Goal: Task Accomplishment & Management: Complete application form

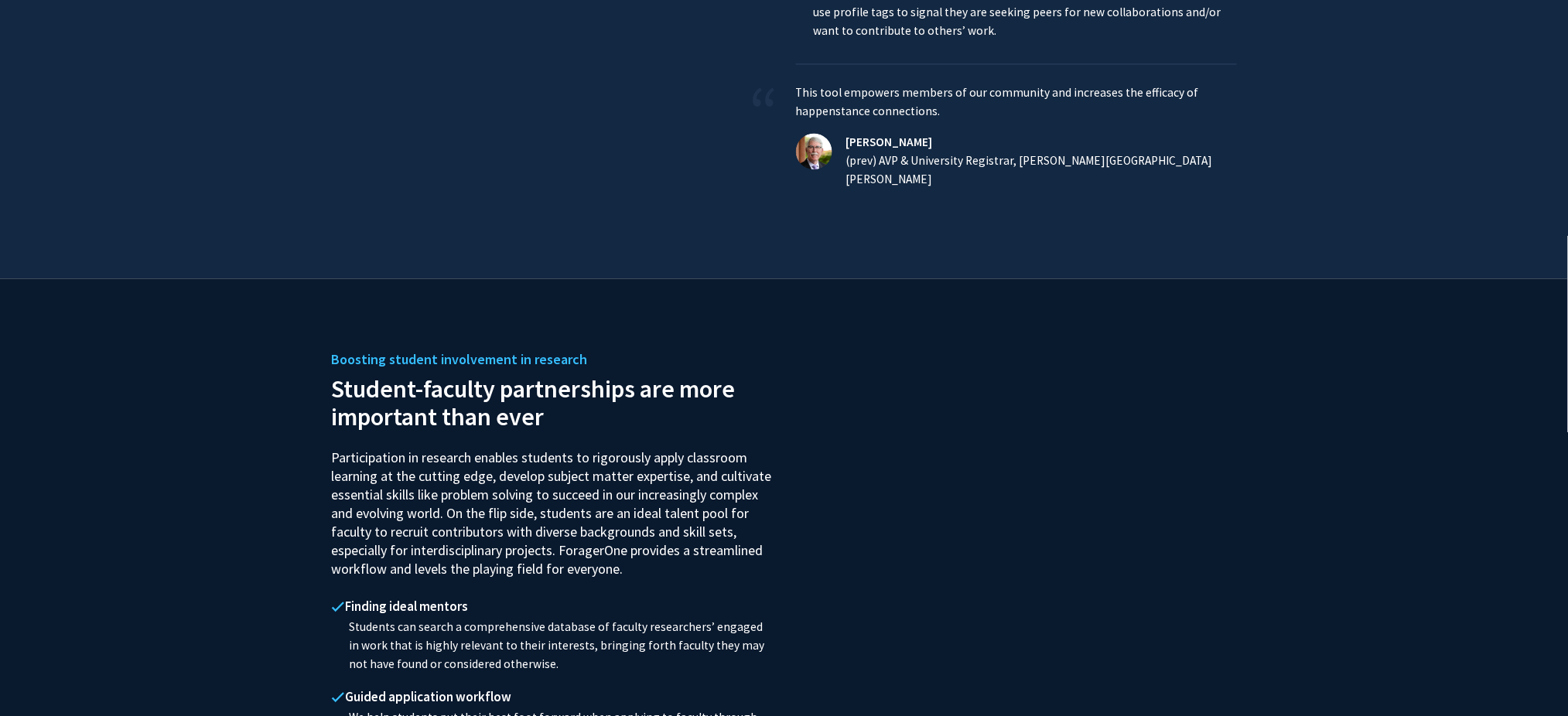
scroll to position [1142, 0]
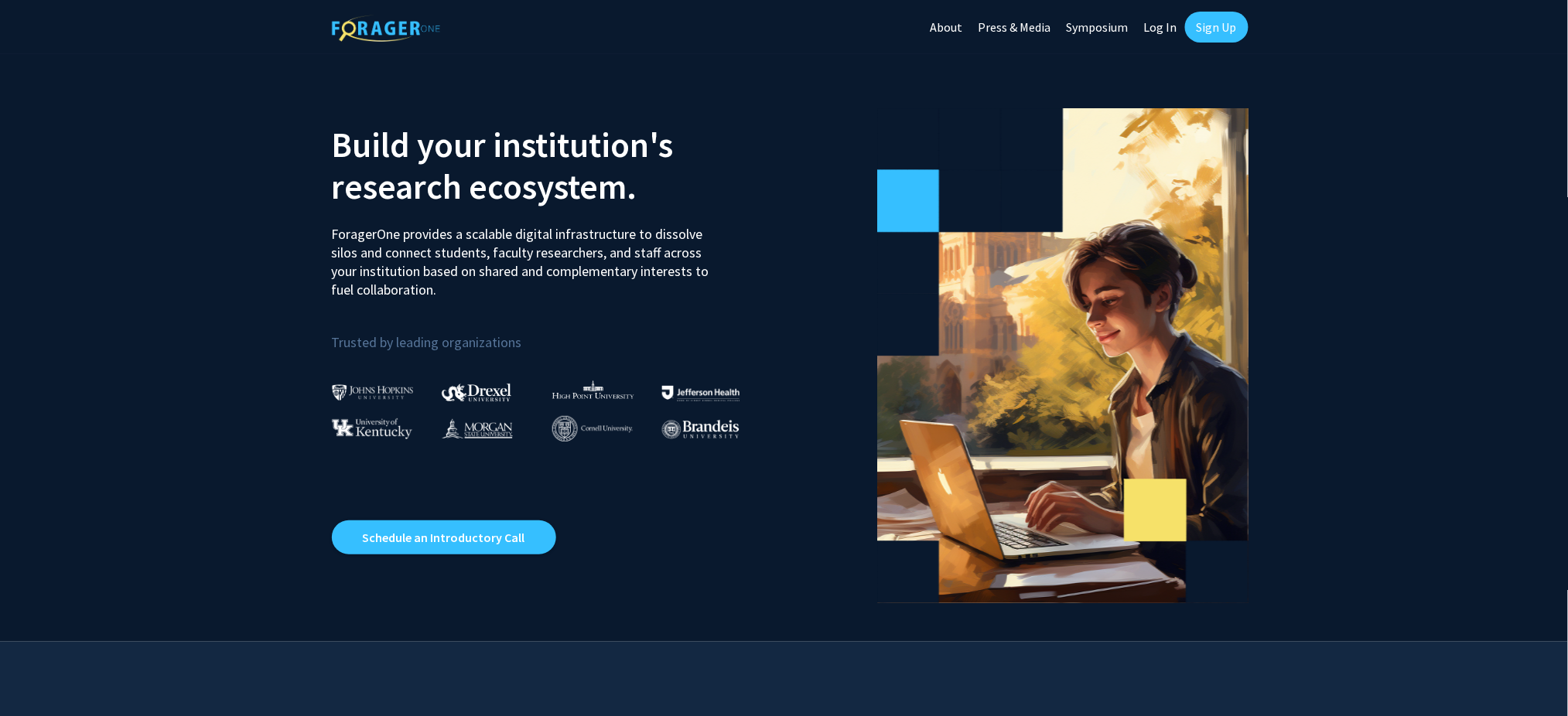
click at [1160, 19] on link "Log In" at bounding box center [1161, 27] width 49 height 54
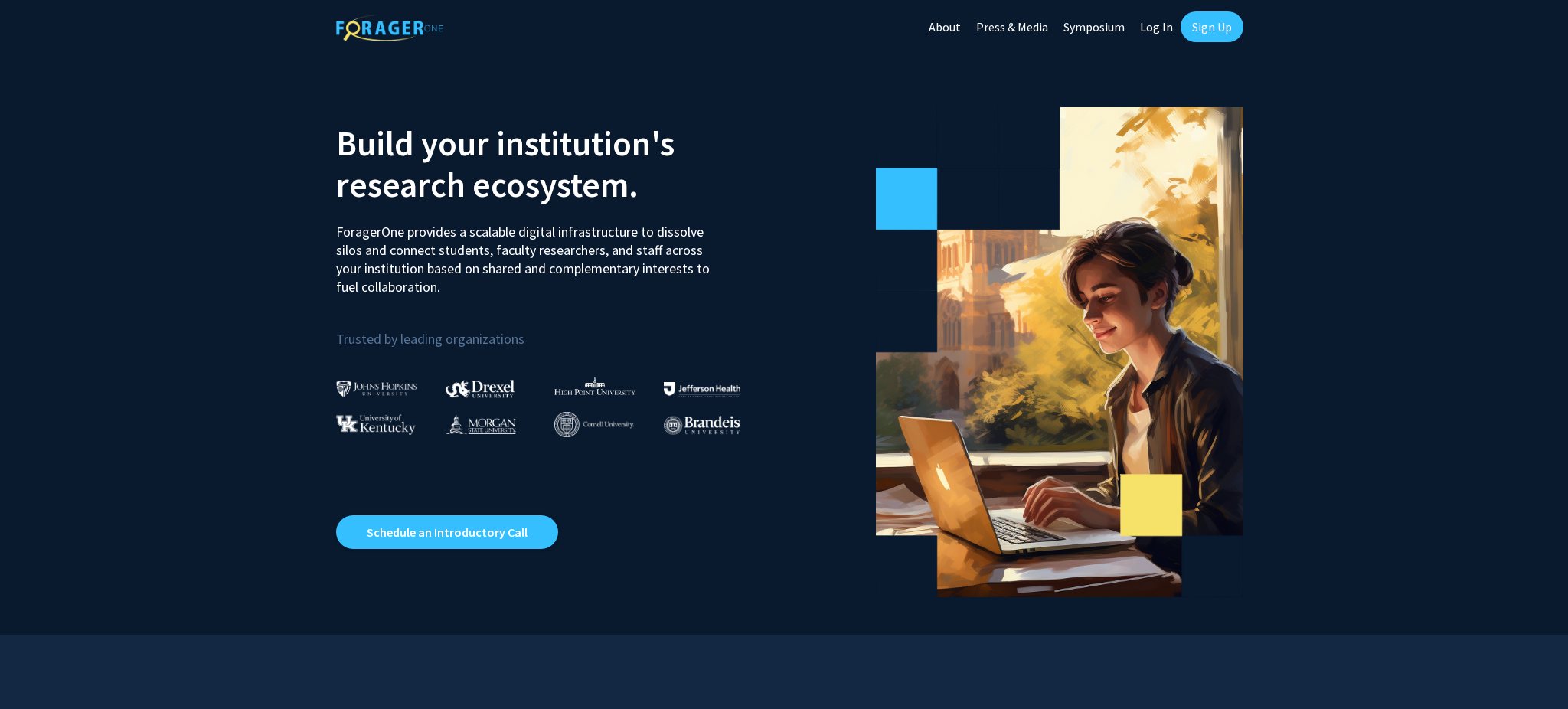
select select
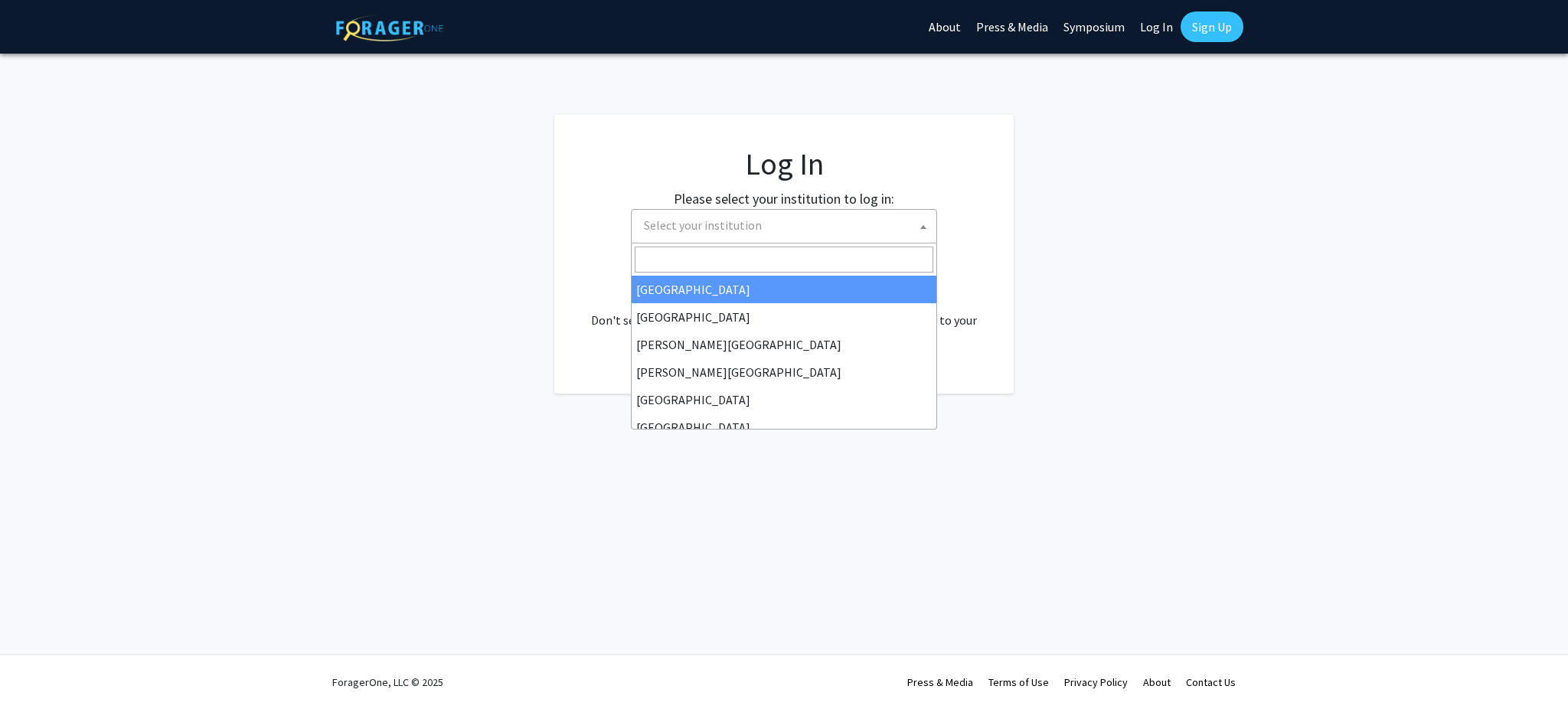
click at [678, 238] on span "Select your institution" at bounding box center [787, 225] width 299 height 32
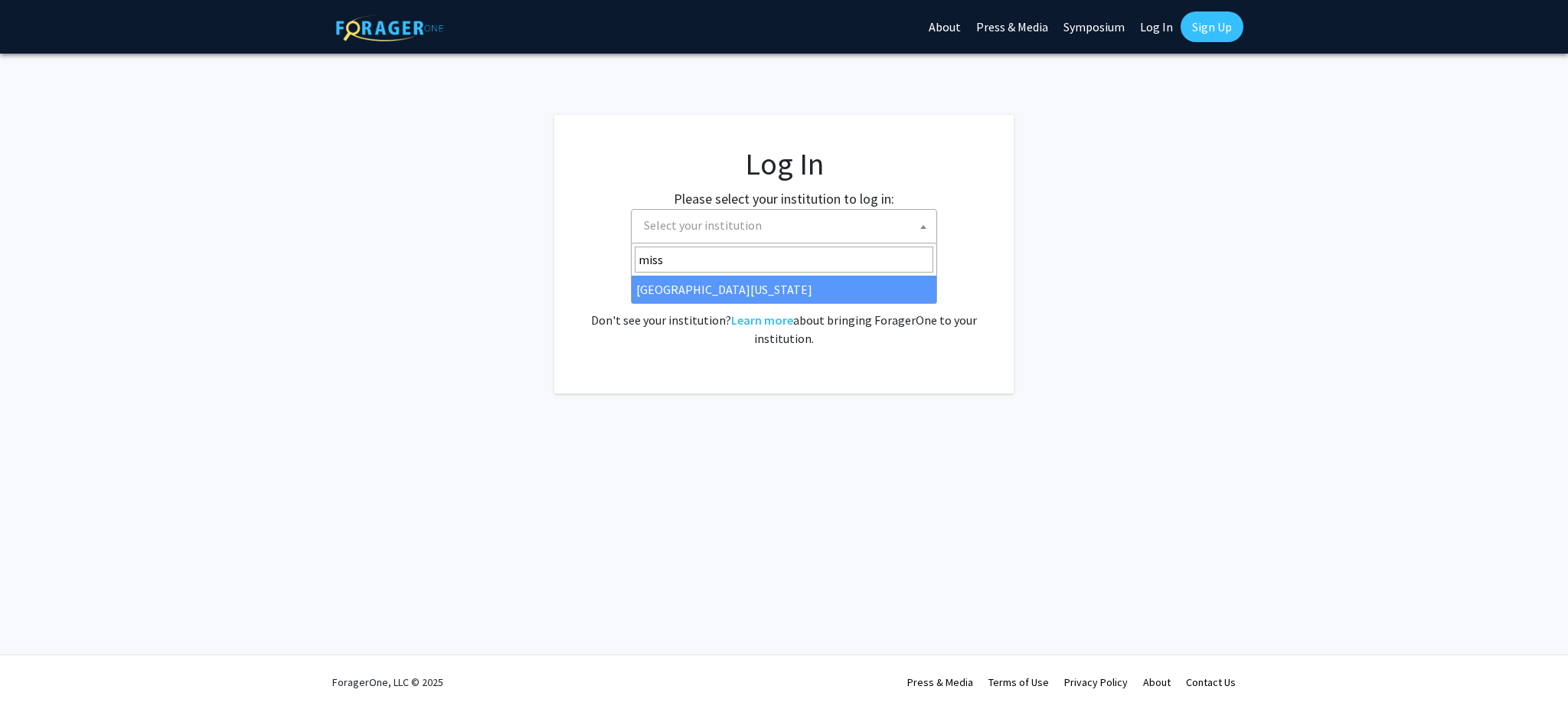
type input "miss"
select select "33"
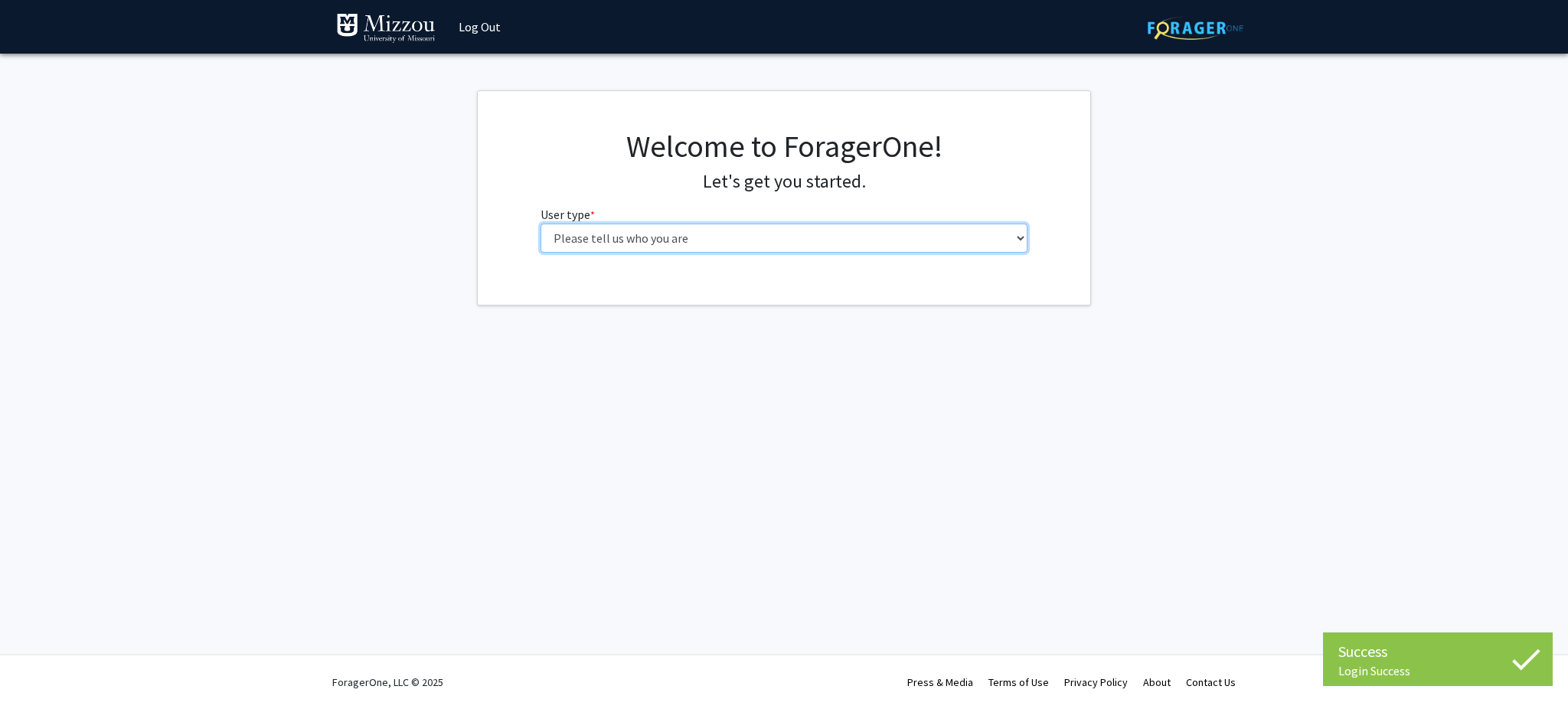
click at [711, 239] on select "Please tell us who you are Undergraduate Student Master's Student Doctoral Cand…" at bounding box center [784, 239] width 487 height 29
select select "5: faculty"
click at [541, 224] on select "Please tell us who you are Undergraduate Student Master's Student Doctoral Cand…" at bounding box center [784, 239] width 487 height 29
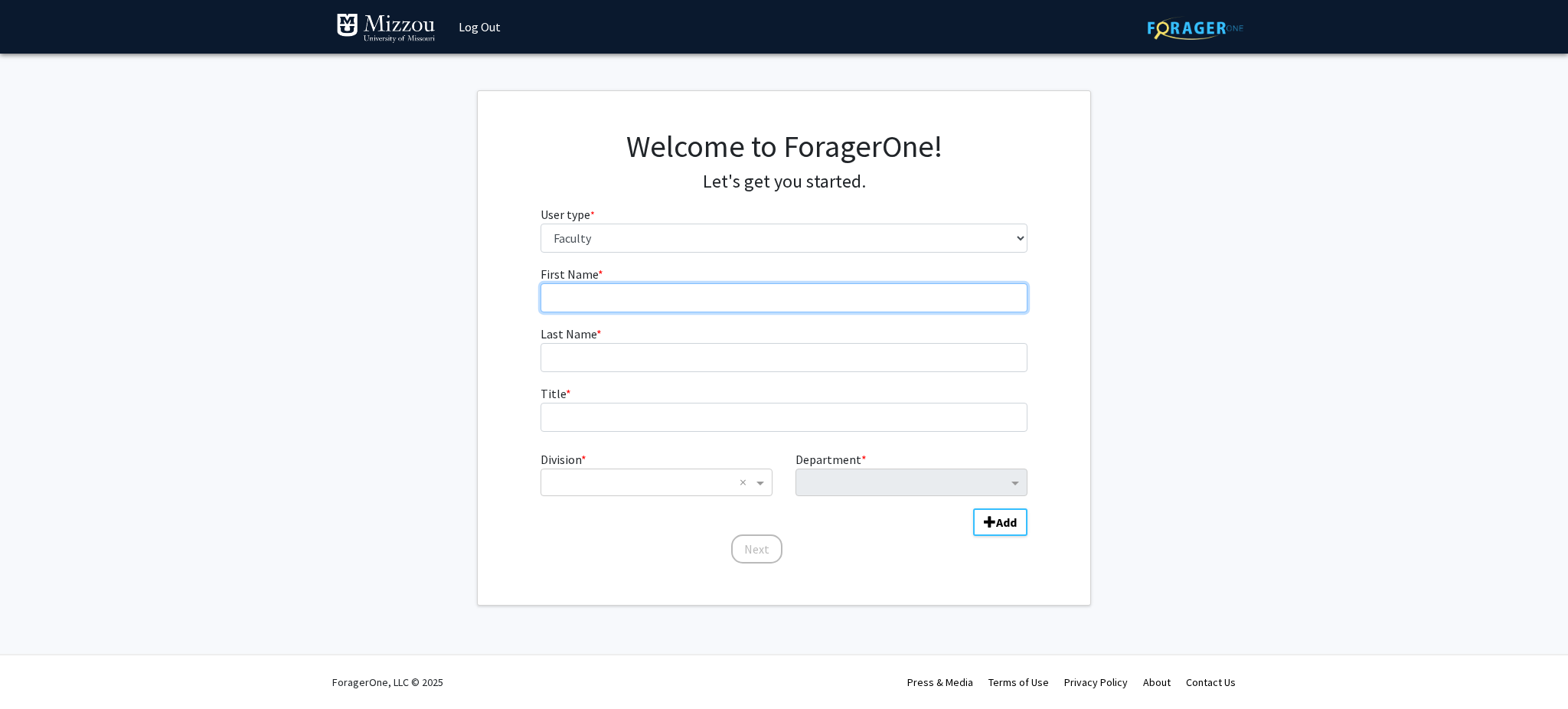
click at [647, 302] on input "First Name * required" at bounding box center [784, 298] width 487 height 29
type input "Claire"
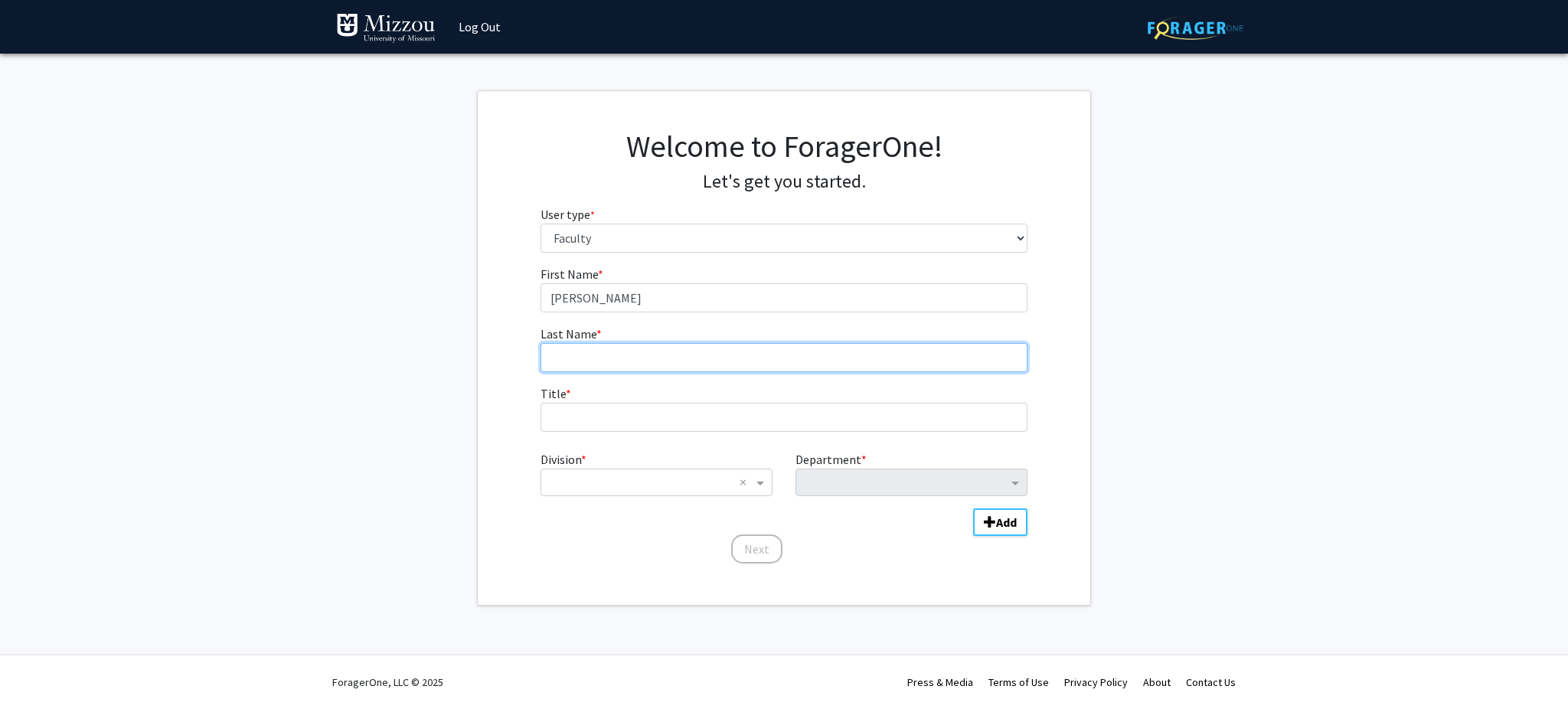
type input "Altman"
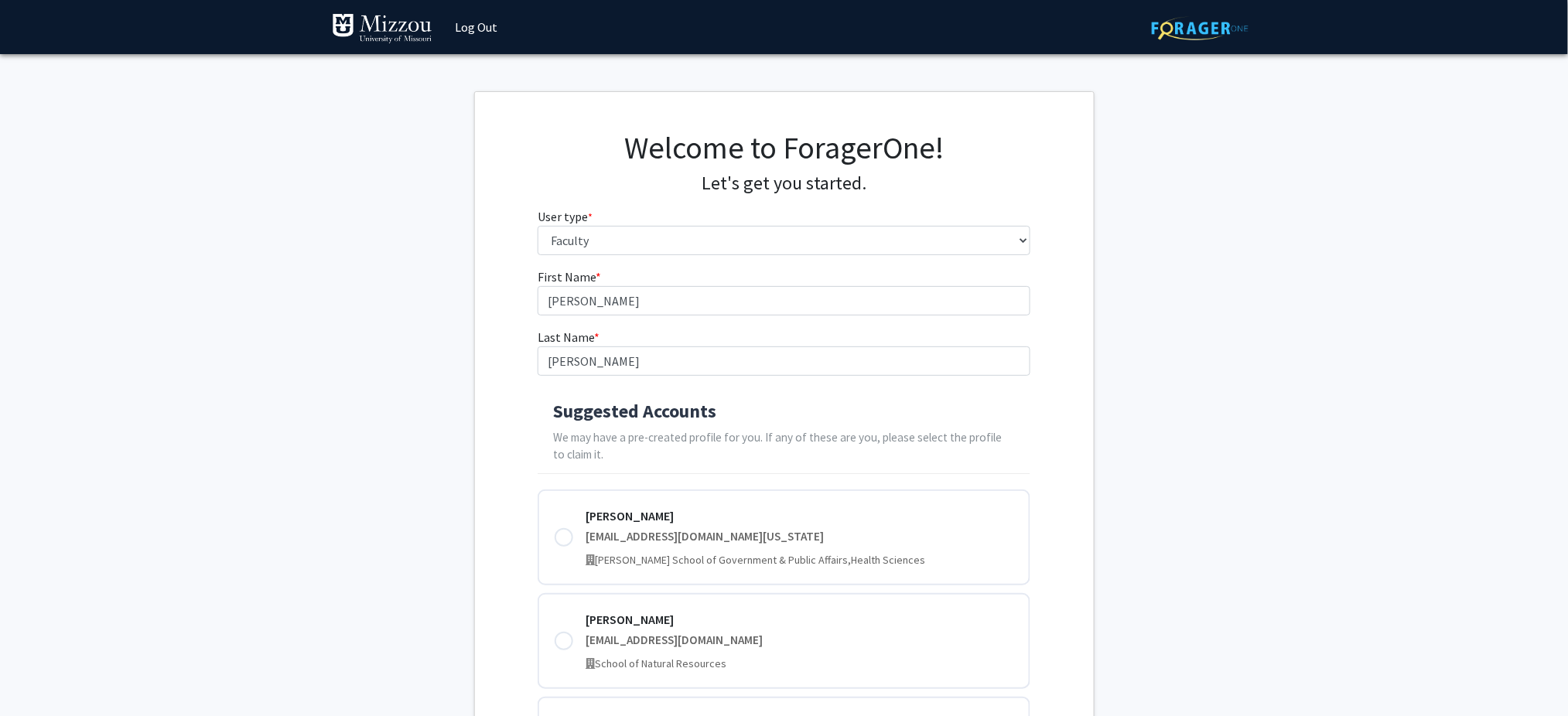
click at [661, 415] on h4 "Suggested Accounts" at bounding box center [784, 412] width 462 height 23
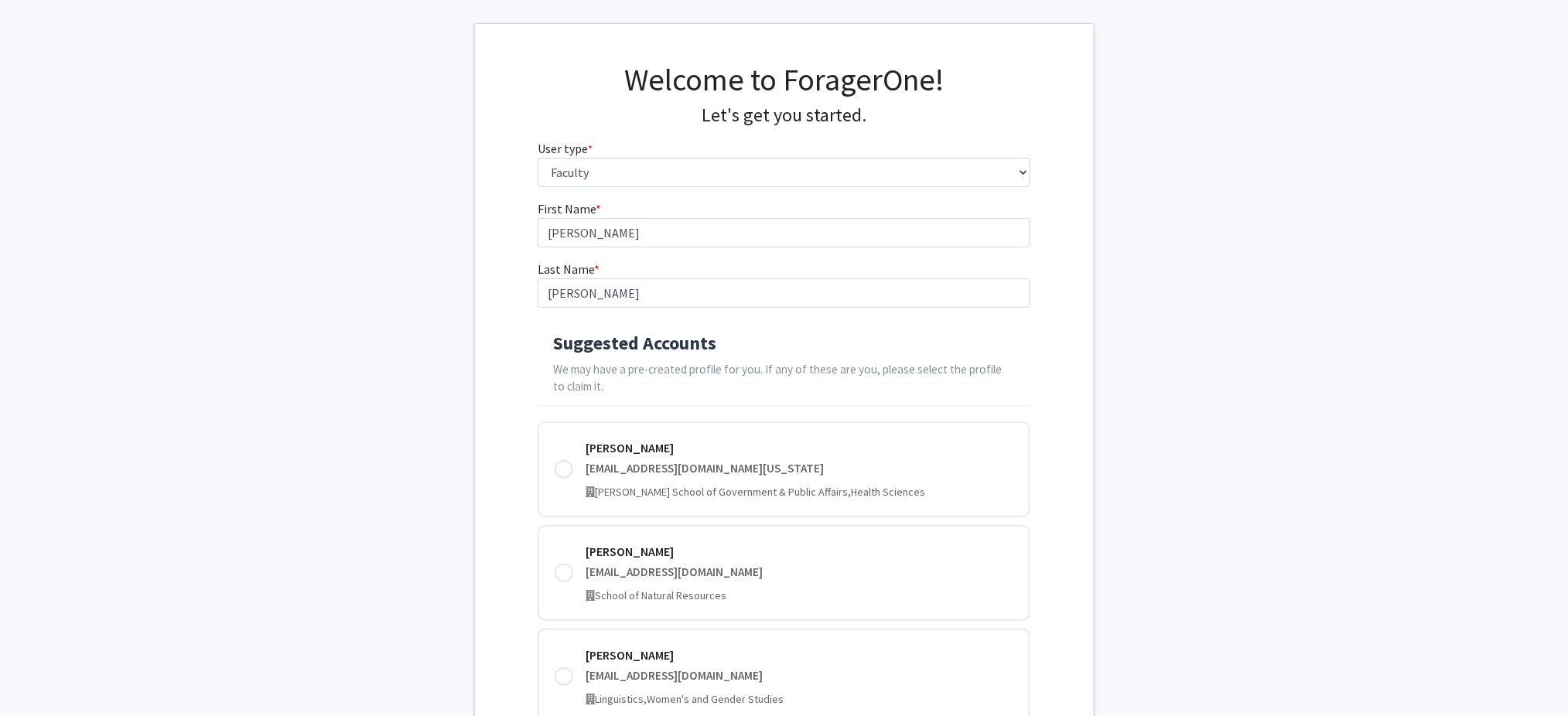
scroll to position [75, 0]
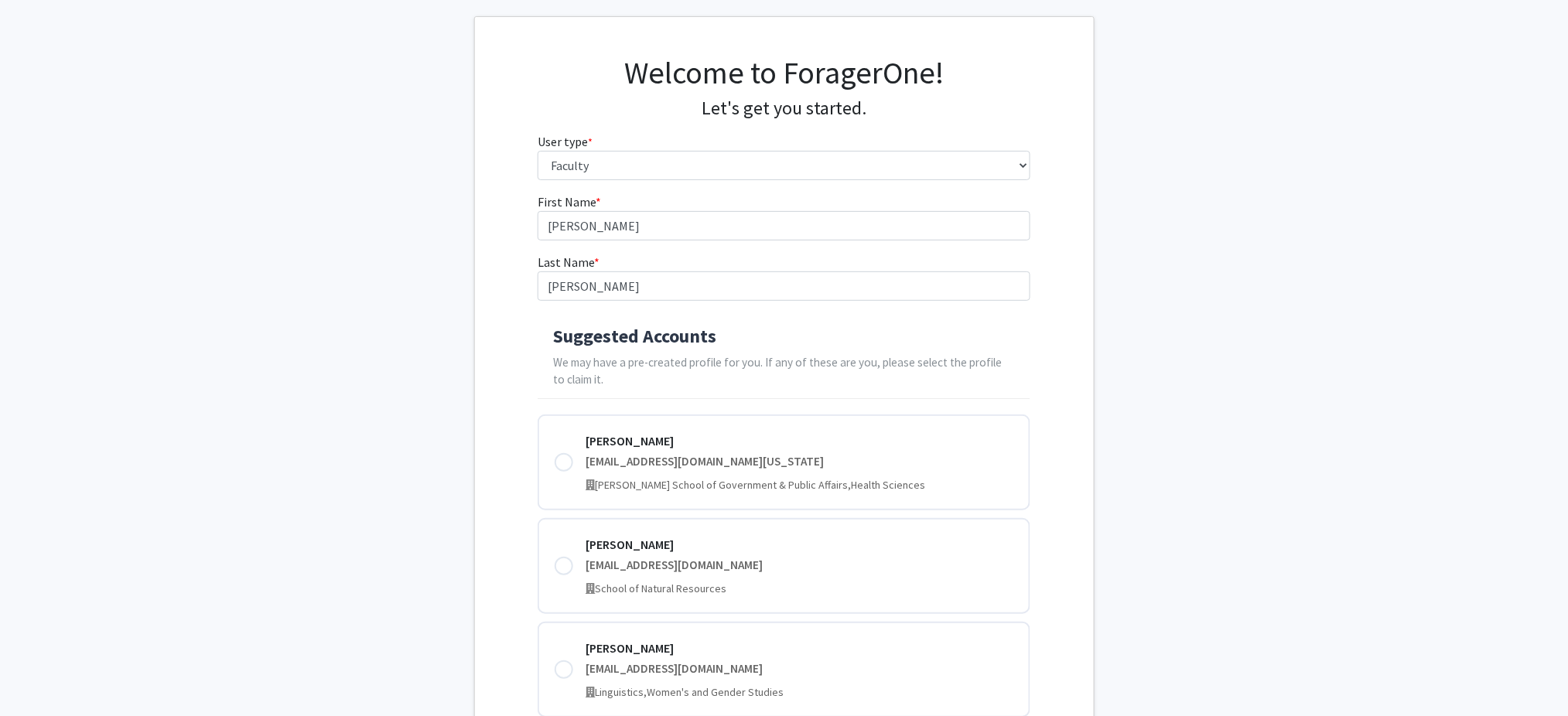
click at [661, 432] on div "Claire Altman" at bounding box center [798, 440] width 427 height 18
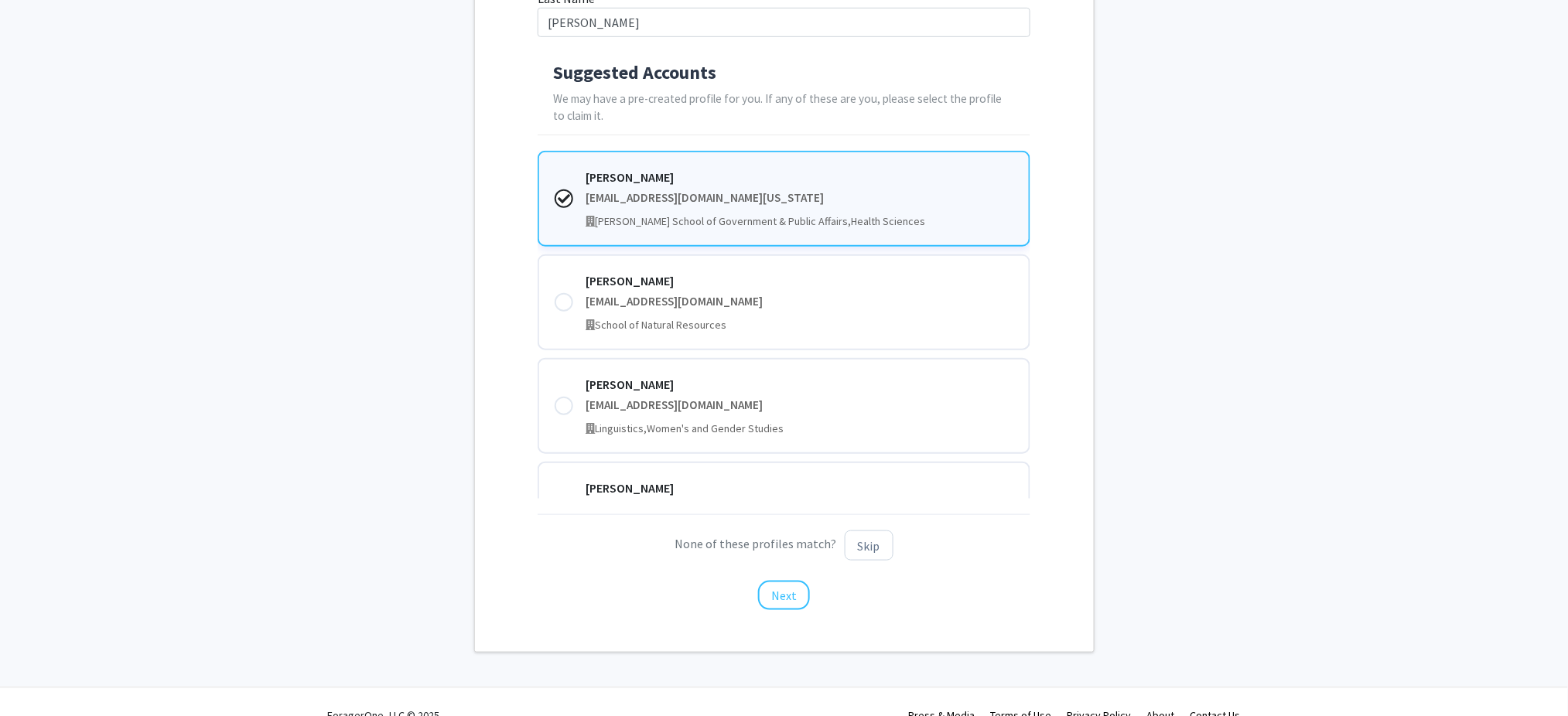
scroll to position [364, 0]
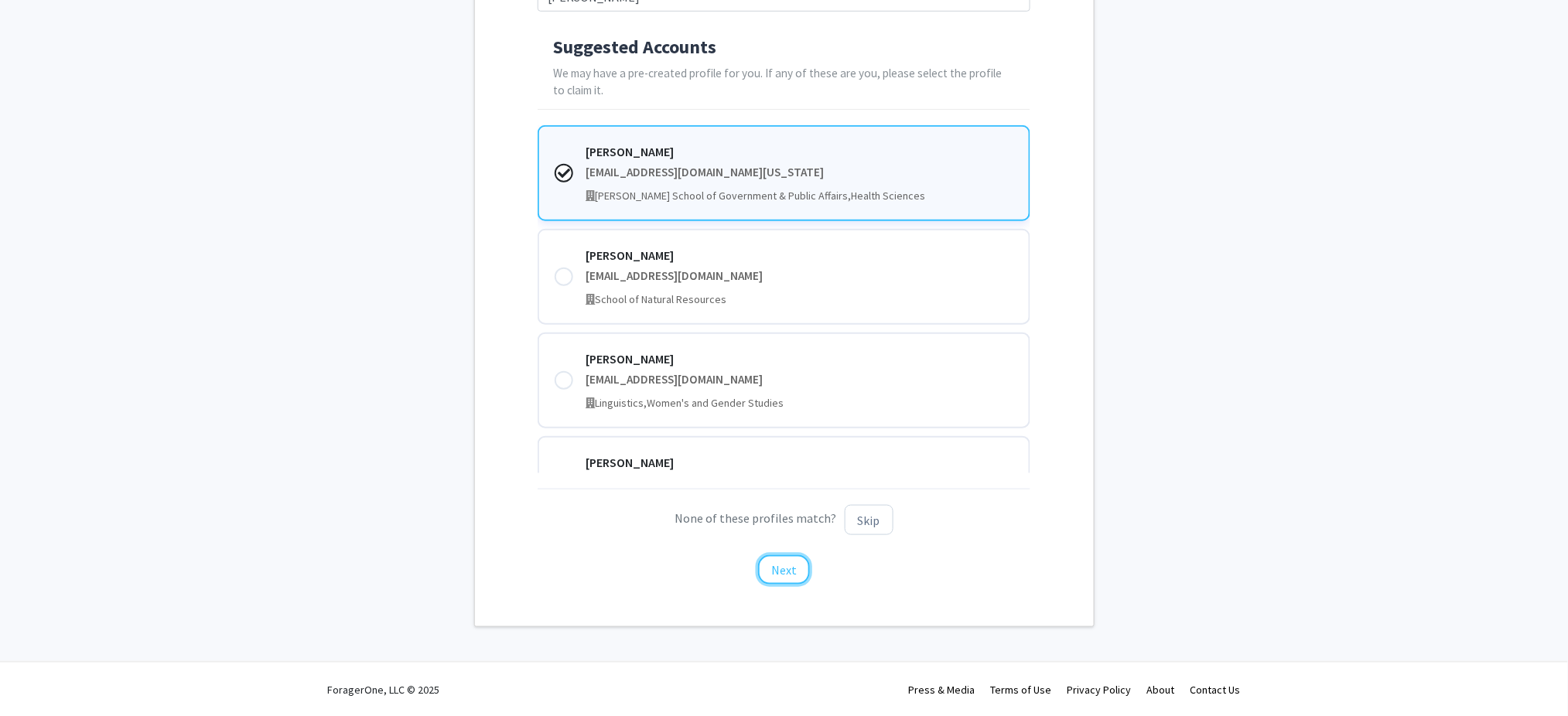
click at [798, 570] on button "Next" at bounding box center [784, 570] width 52 height 29
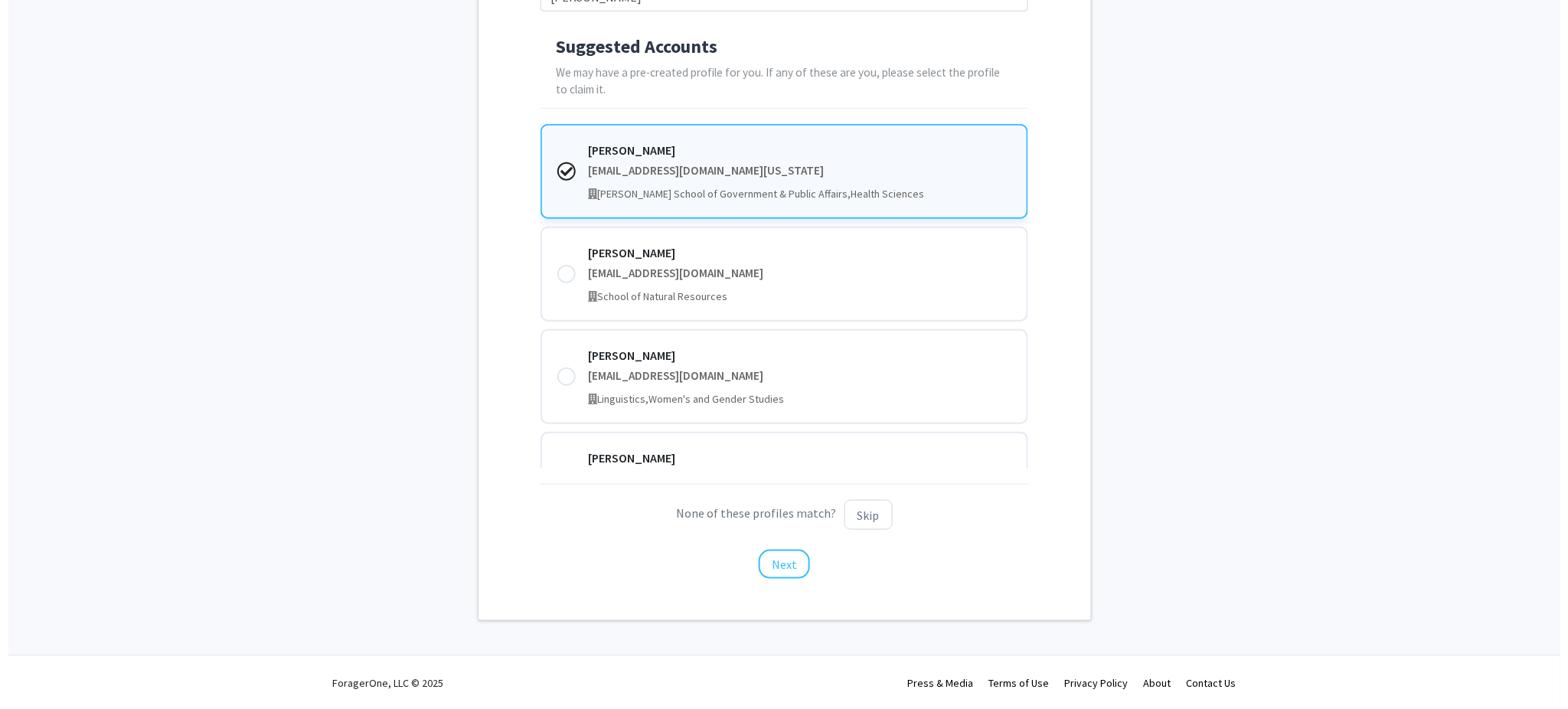
scroll to position [0, 0]
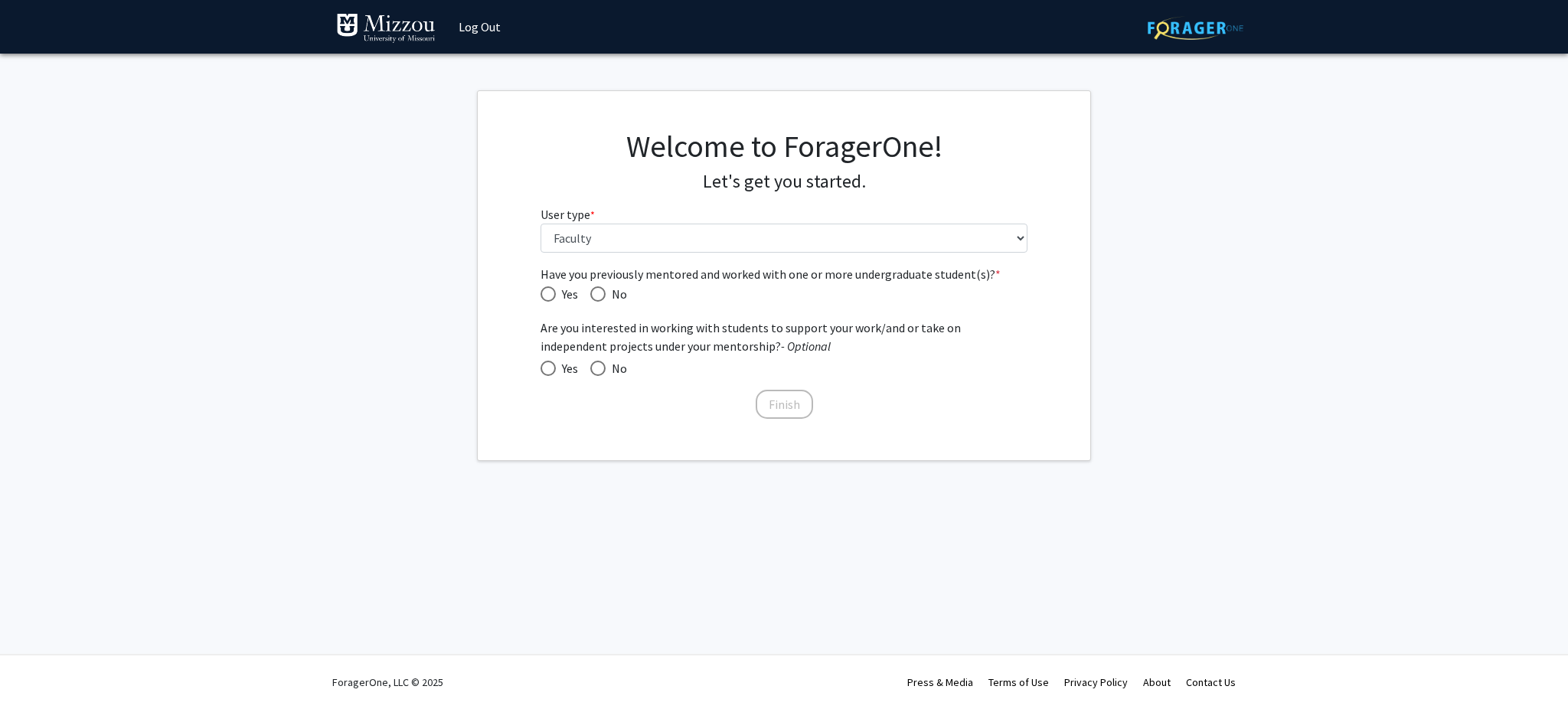
click at [560, 290] on span "Yes" at bounding box center [567, 294] width 22 height 18
click at [556, 290] on input "Yes" at bounding box center [548, 294] width 15 height 15
radio input "true"
click at [560, 366] on span "Yes" at bounding box center [567, 367] width 22 height 18
click at [556, 366] on input "Yes" at bounding box center [548, 368] width 15 height 15
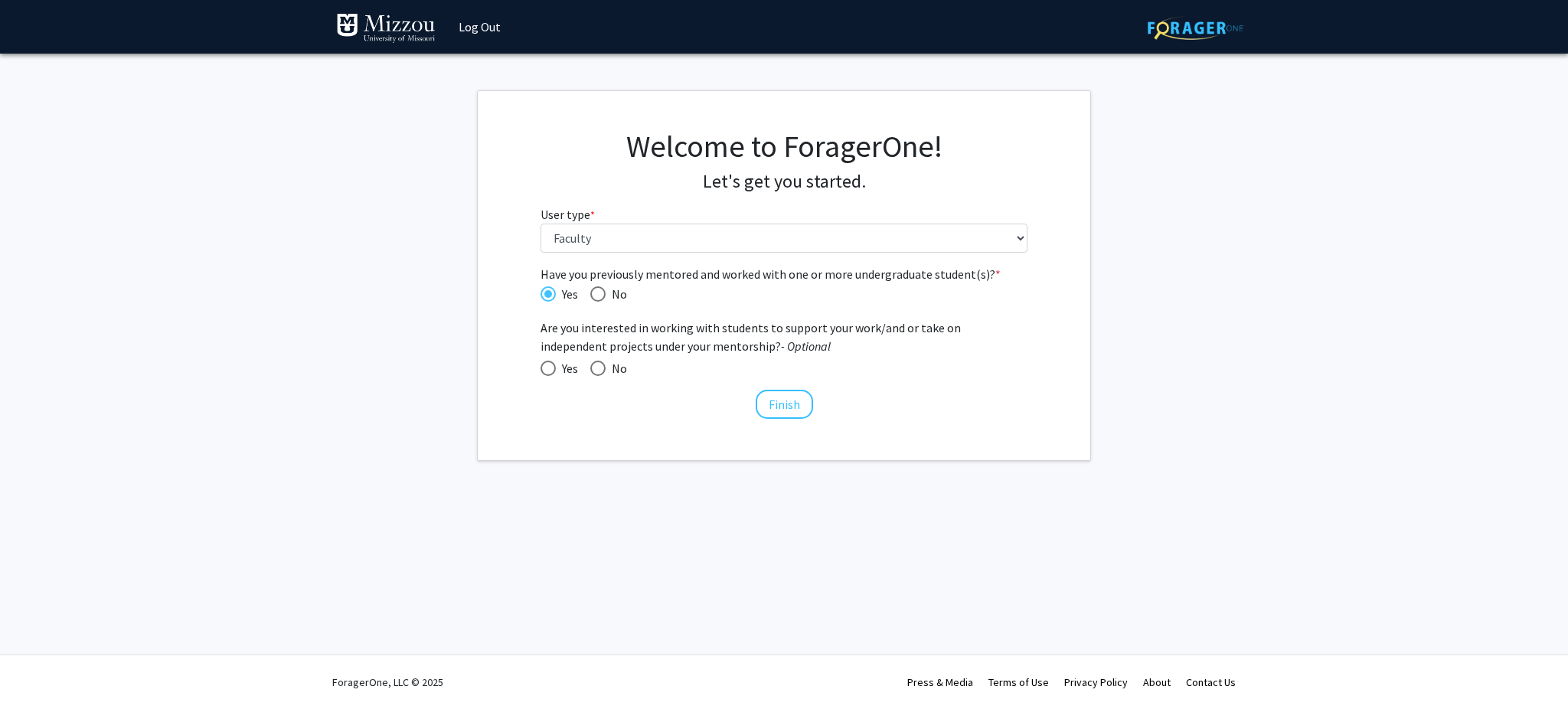
radio input "true"
click at [780, 400] on button "Finish" at bounding box center [784, 404] width 58 height 29
